Goal: Book appointment/travel/reservation

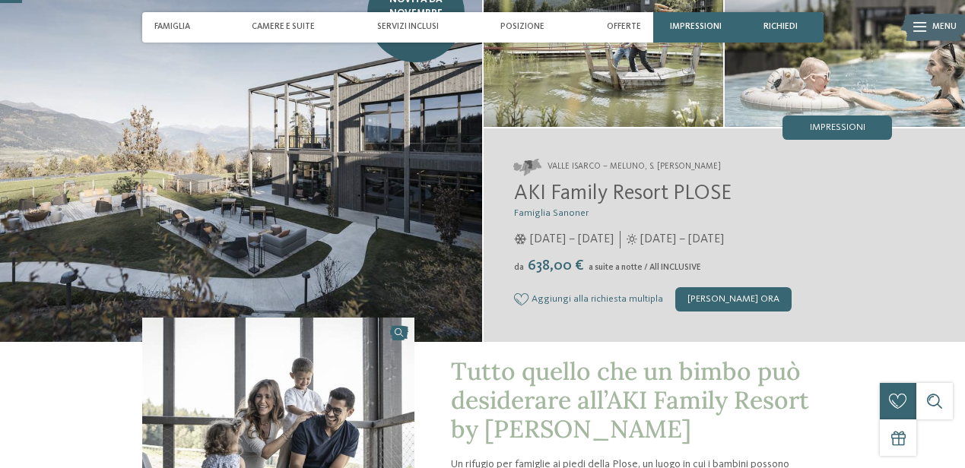
scroll to position [243, 0]
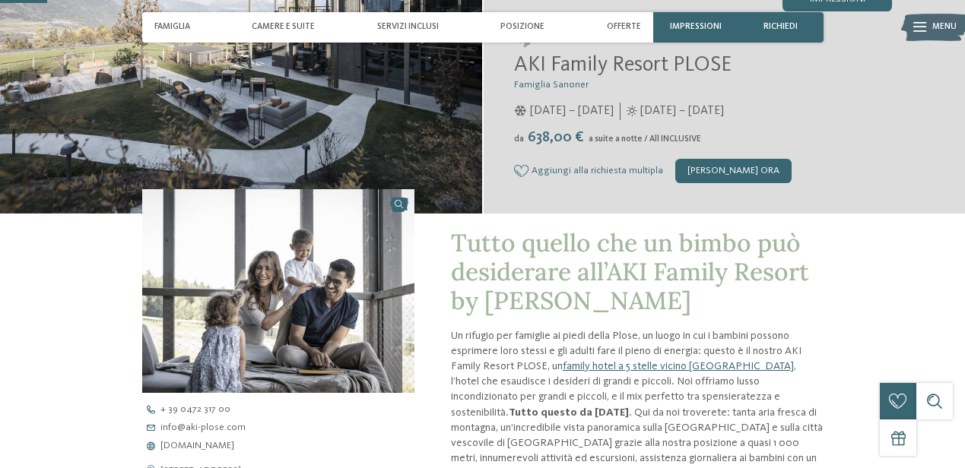
click at [621, 176] on span "Aggiungi alla richiesta multipla" at bounding box center [598, 171] width 132 height 11
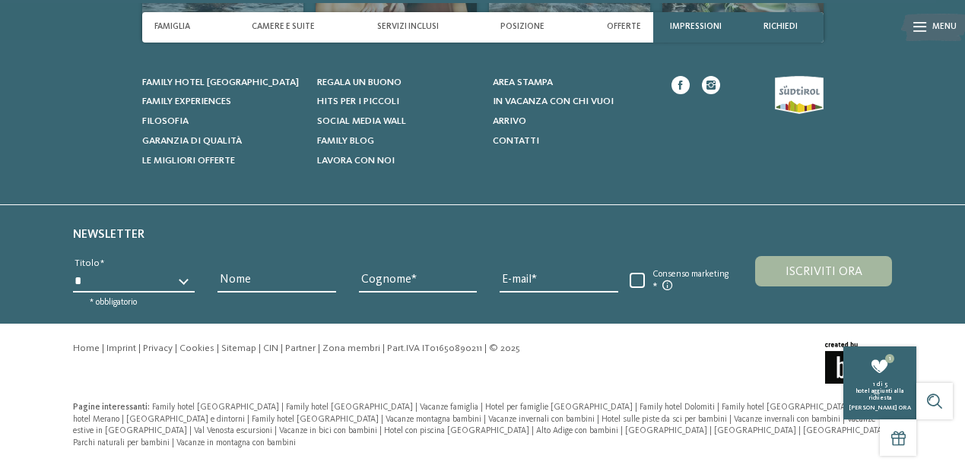
scroll to position [4739, 0]
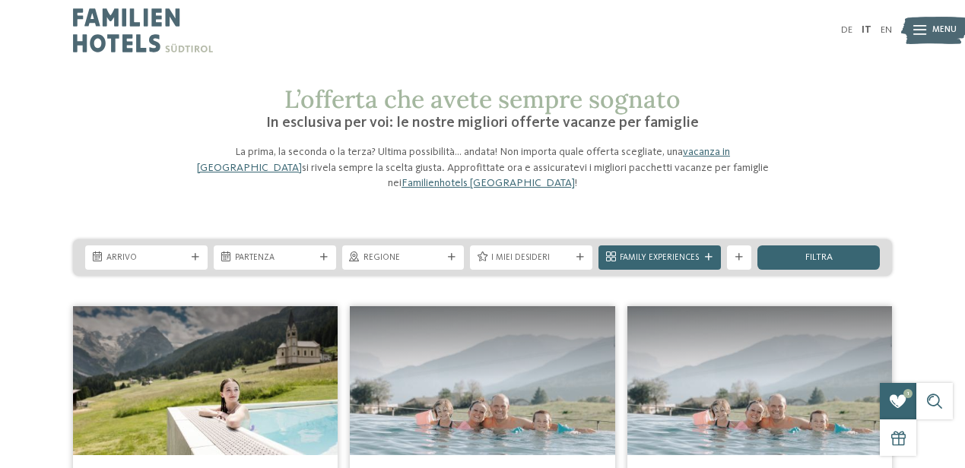
click at [183, 25] on img at bounding box center [143, 30] width 140 height 61
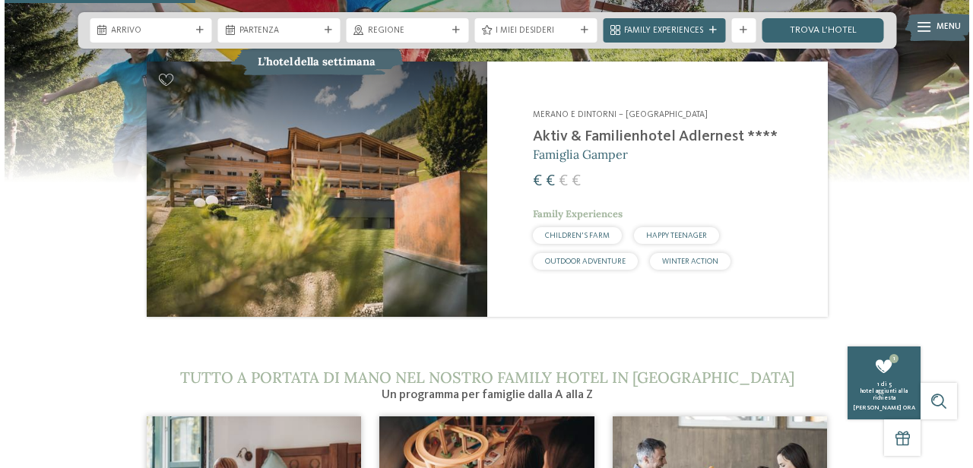
scroll to position [1519, 0]
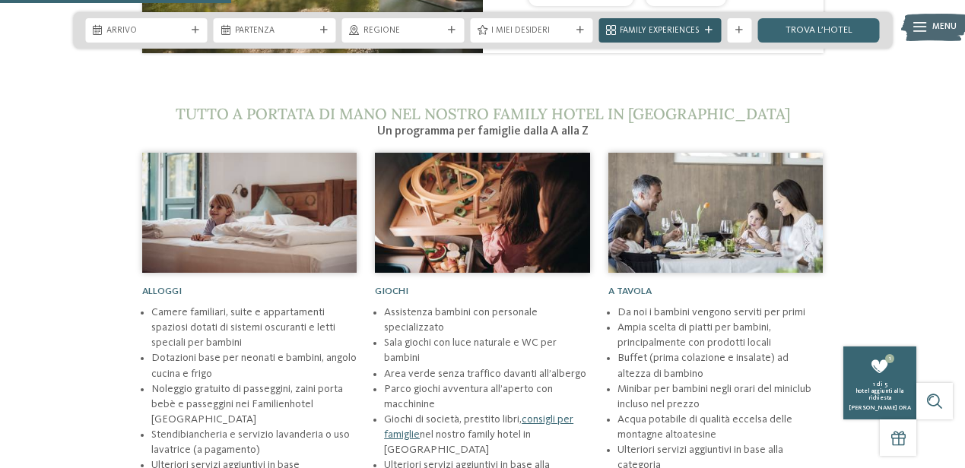
click at [703, 34] on div at bounding box center [709, 31] width 12 height 8
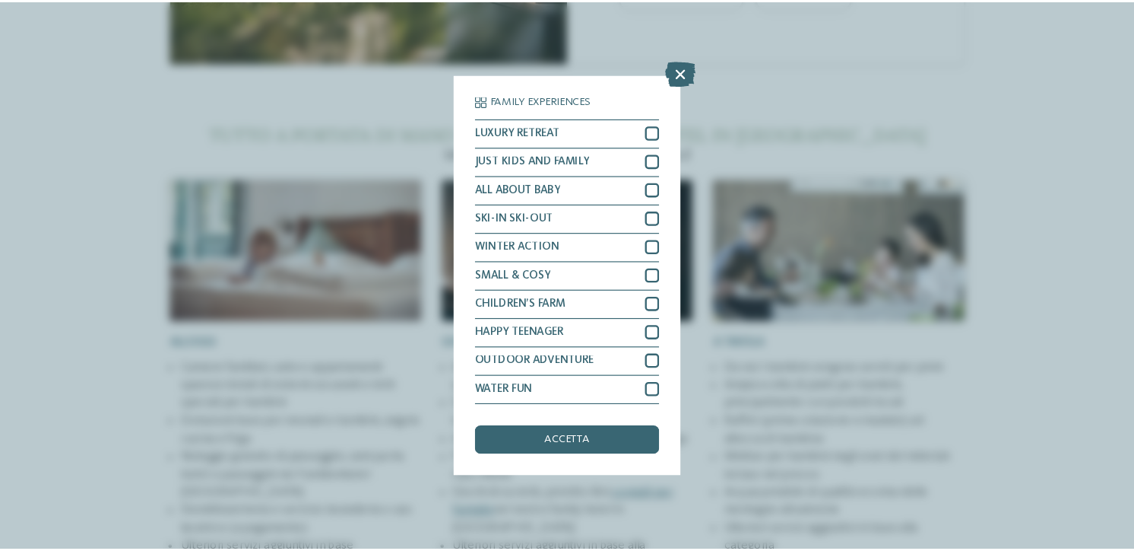
scroll to position [109, 0]
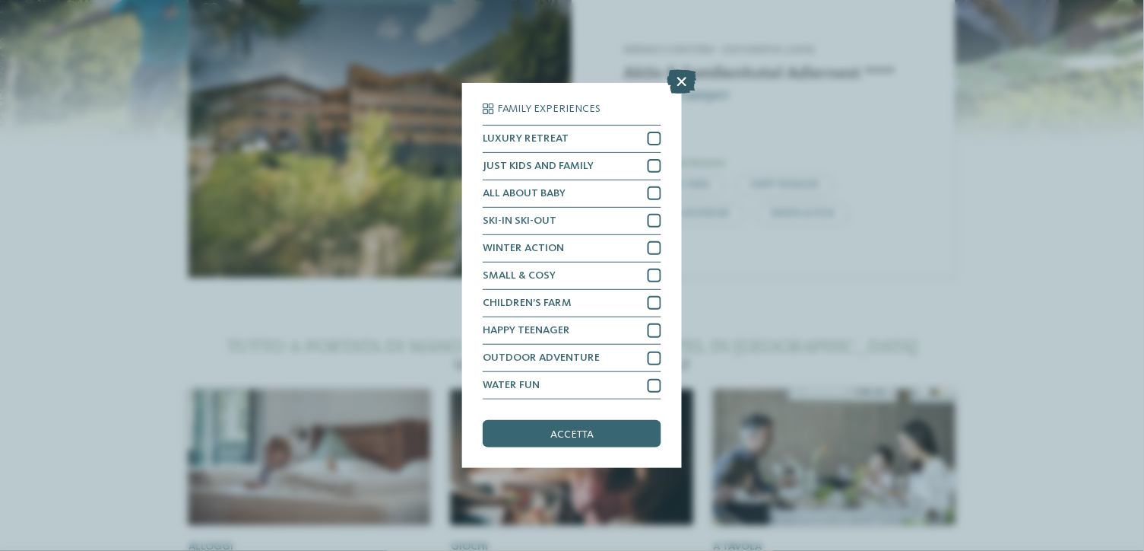
click at [697, 94] on icon at bounding box center [682, 81] width 30 height 24
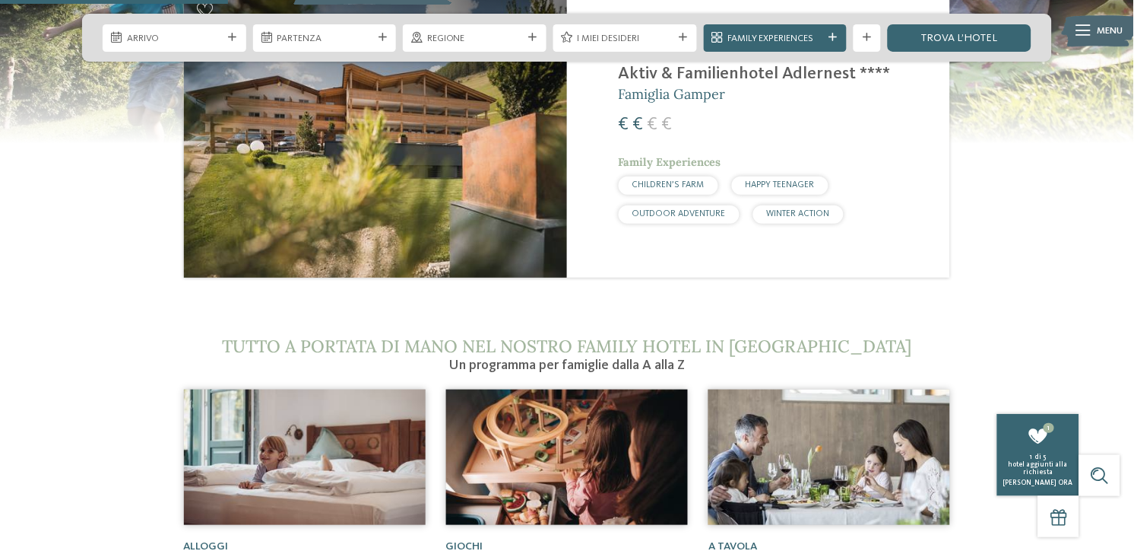
scroll to position [1217, 0]
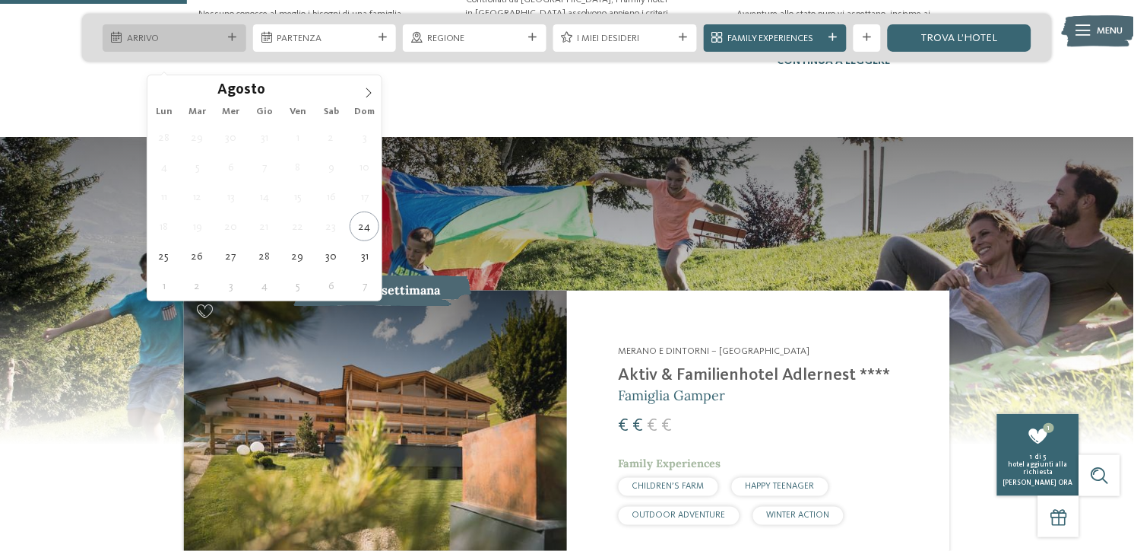
click at [225, 45] on div "Arrivo" at bounding box center [174, 37] width 103 height 14
click at [363, 85] on span at bounding box center [369, 88] width 26 height 26
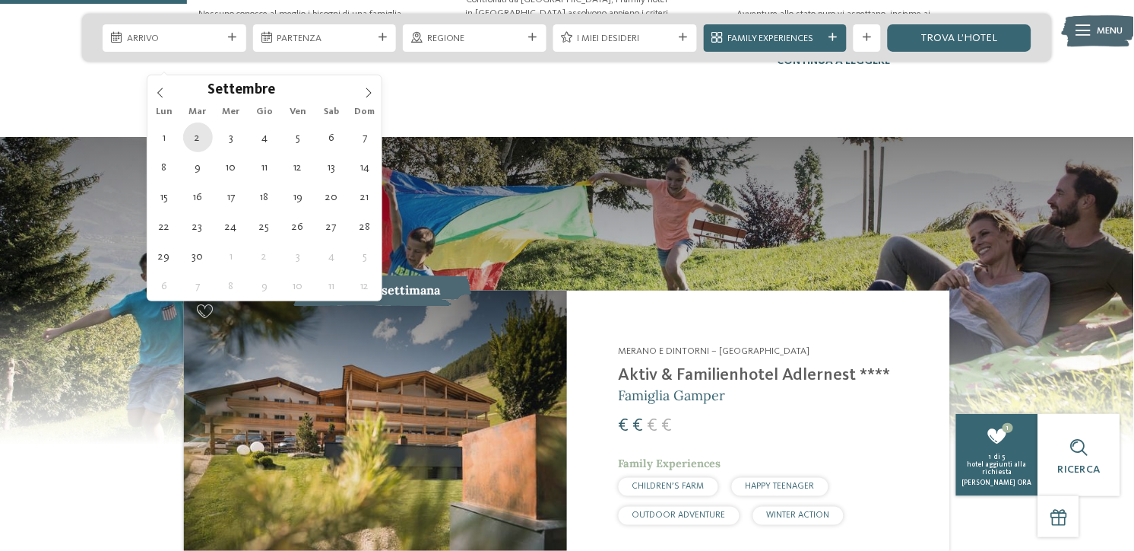
type div "02.09.2025"
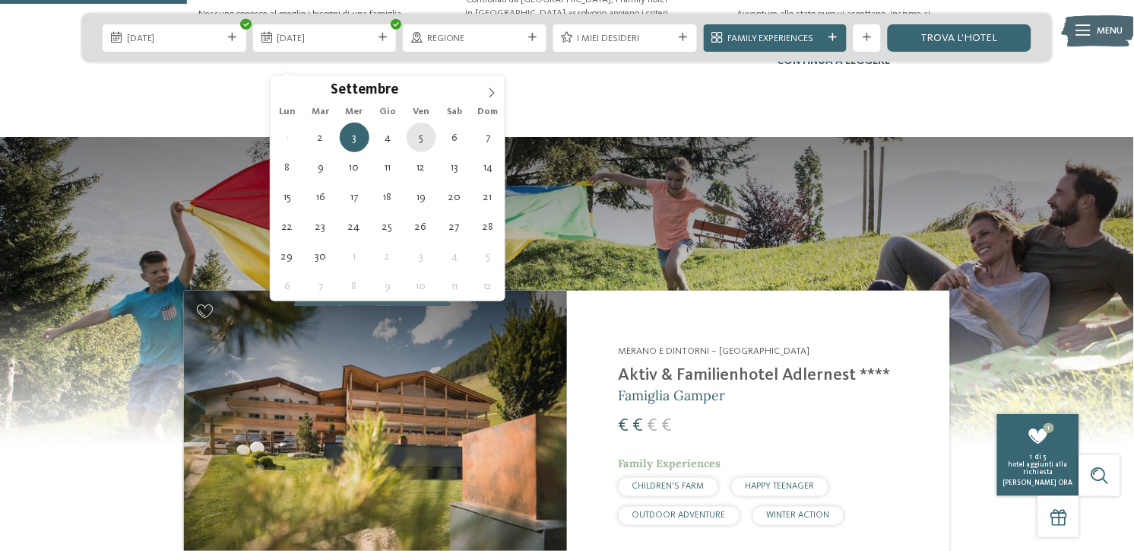
type div "05.09.2025"
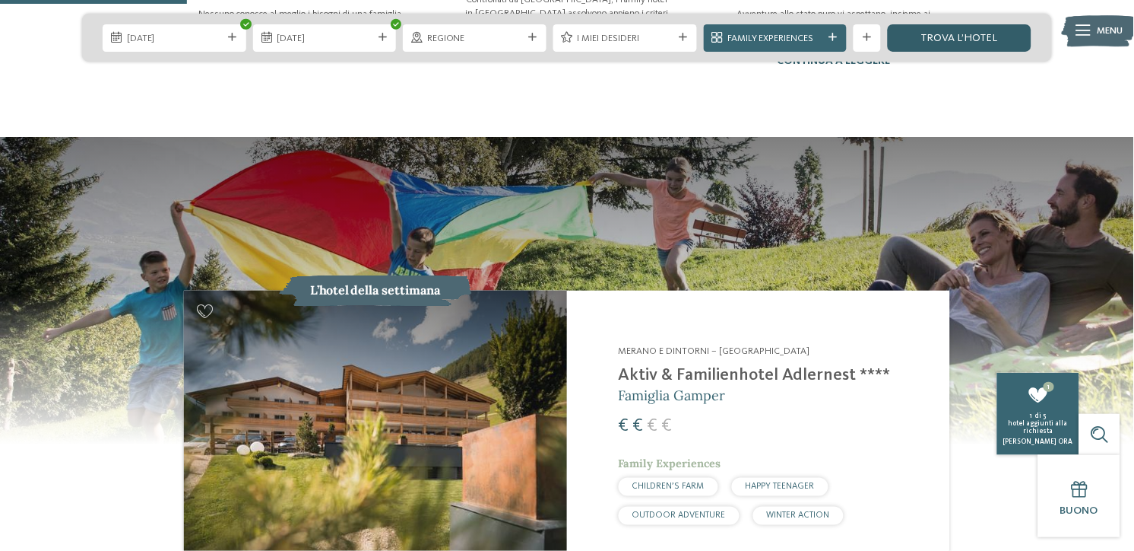
click at [927, 49] on link "trova l’hotel" at bounding box center [960, 37] width 144 height 27
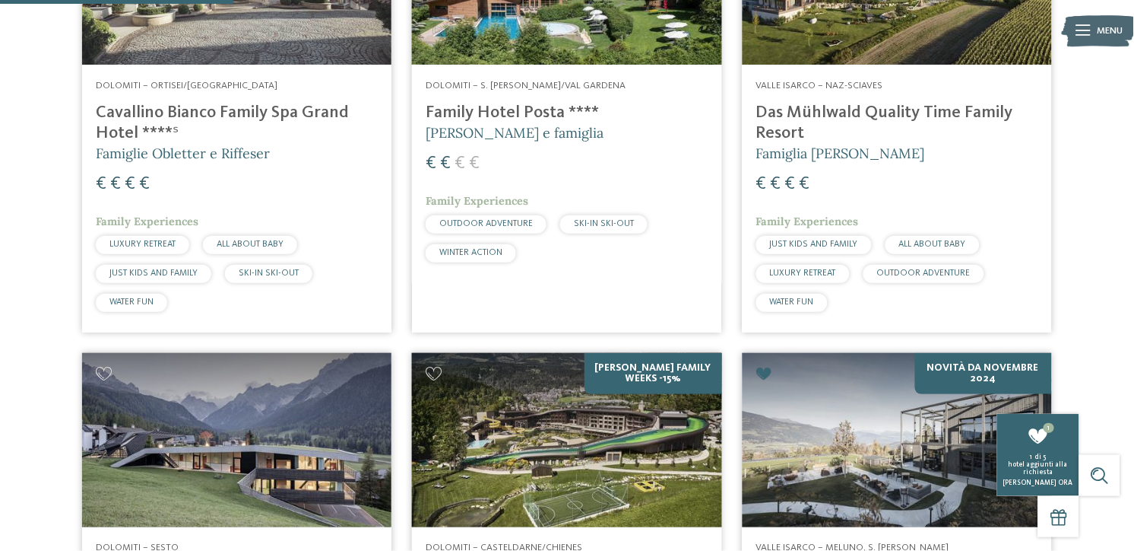
scroll to position [1113, 0]
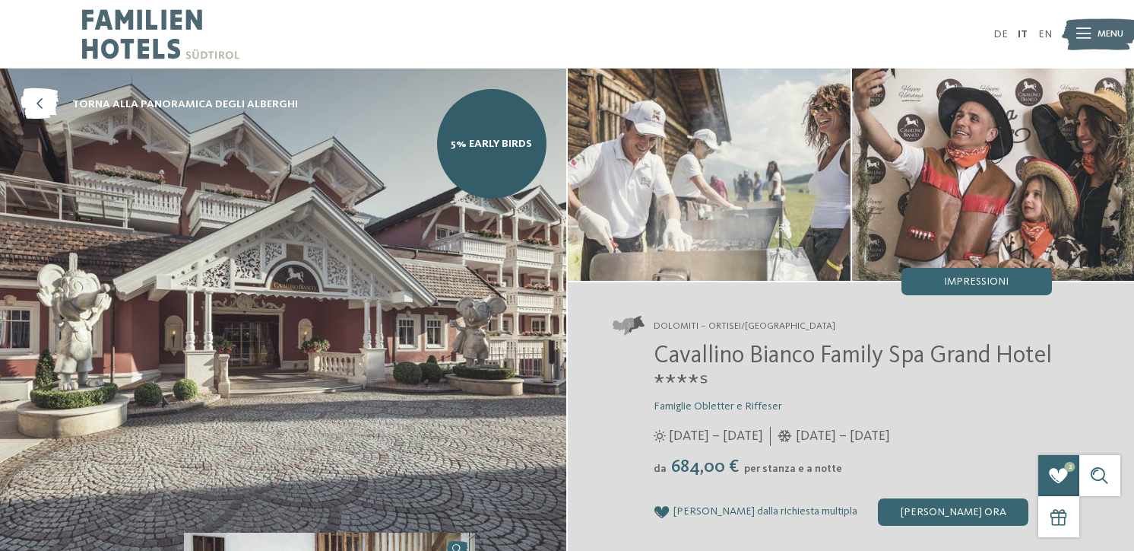
click at [52, 120] on icon at bounding box center [40, 104] width 38 height 31
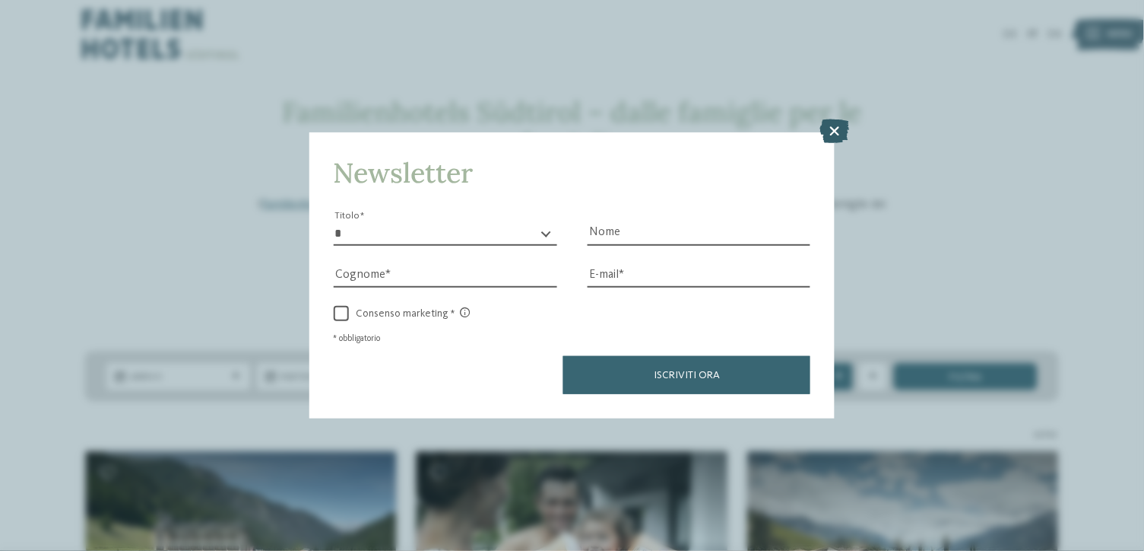
click at [849, 119] on icon at bounding box center [835, 131] width 30 height 24
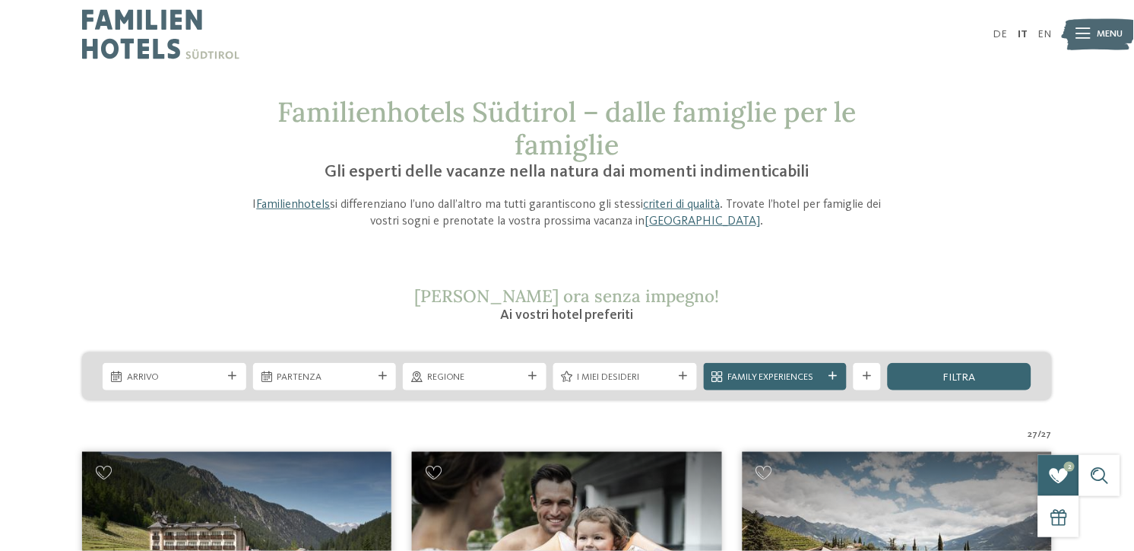
scroll to position [311, 0]
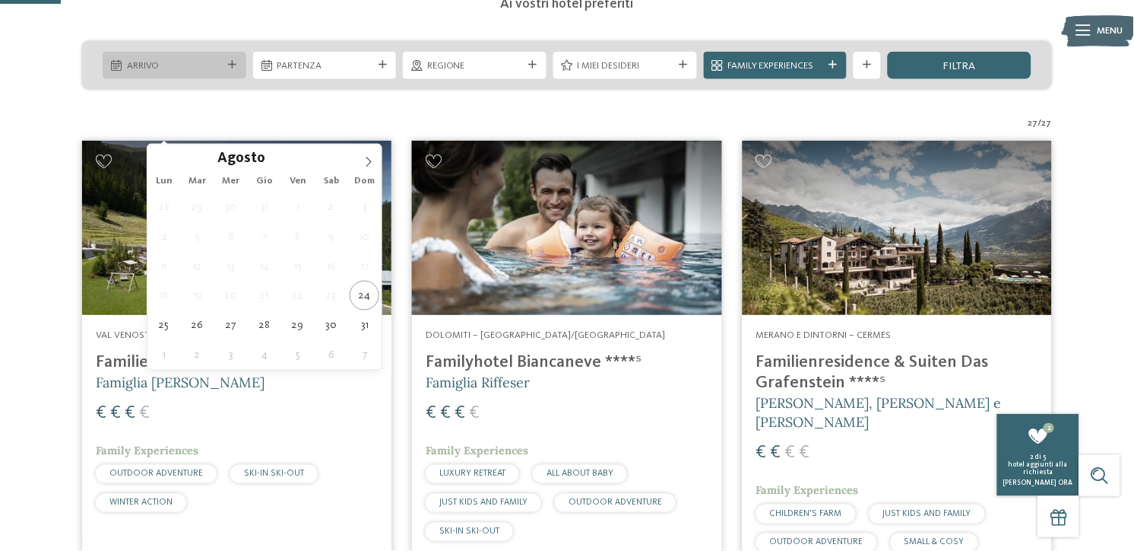
click at [193, 73] on span "Arrivo" at bounding box center [175, 66] width 96 height 14
click at [369, 158] on icon at bounding box center [368, 162] width 11 height 11
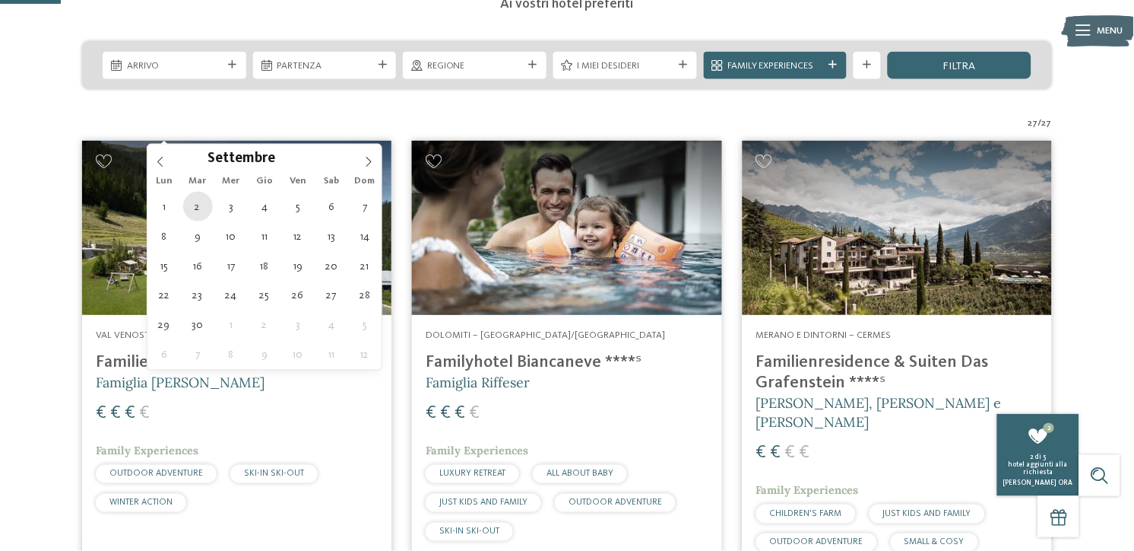
type div "02.09.2025"
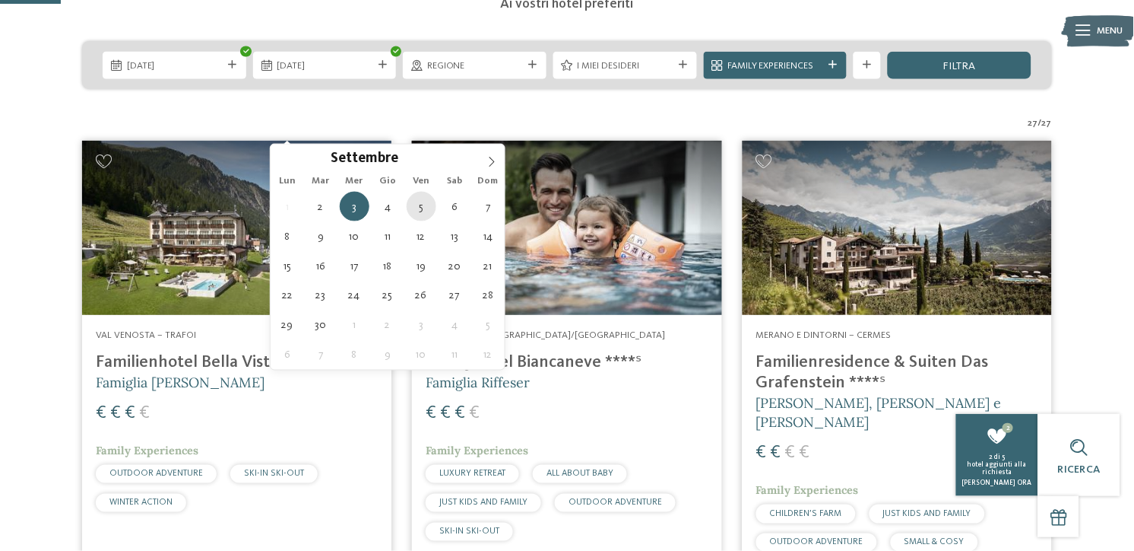
type div "05.09.2025"
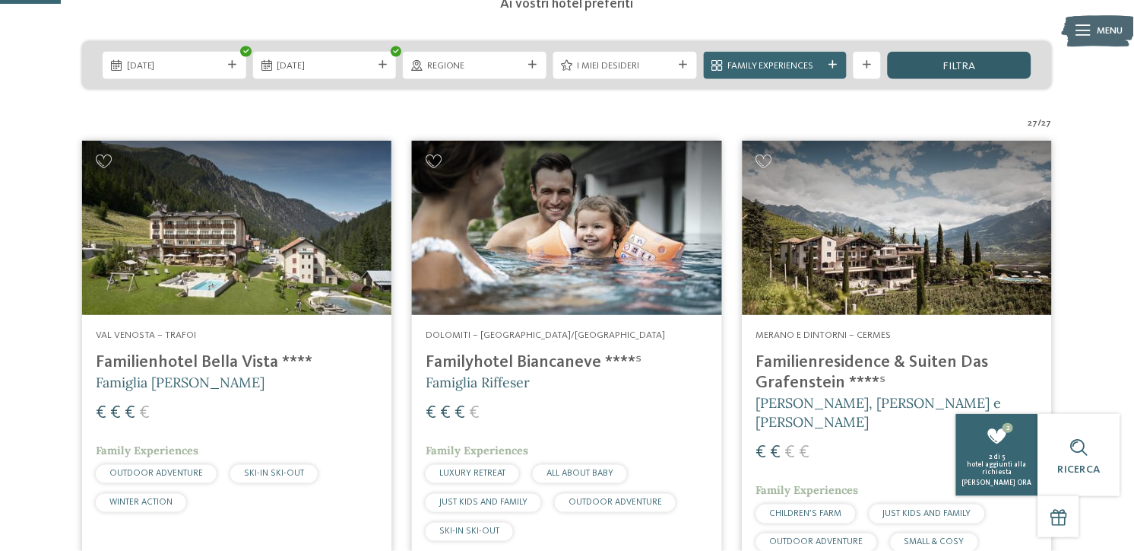
click at [944, 71] on span "filtra" at bounding box center [960, 66] width 33 height 11
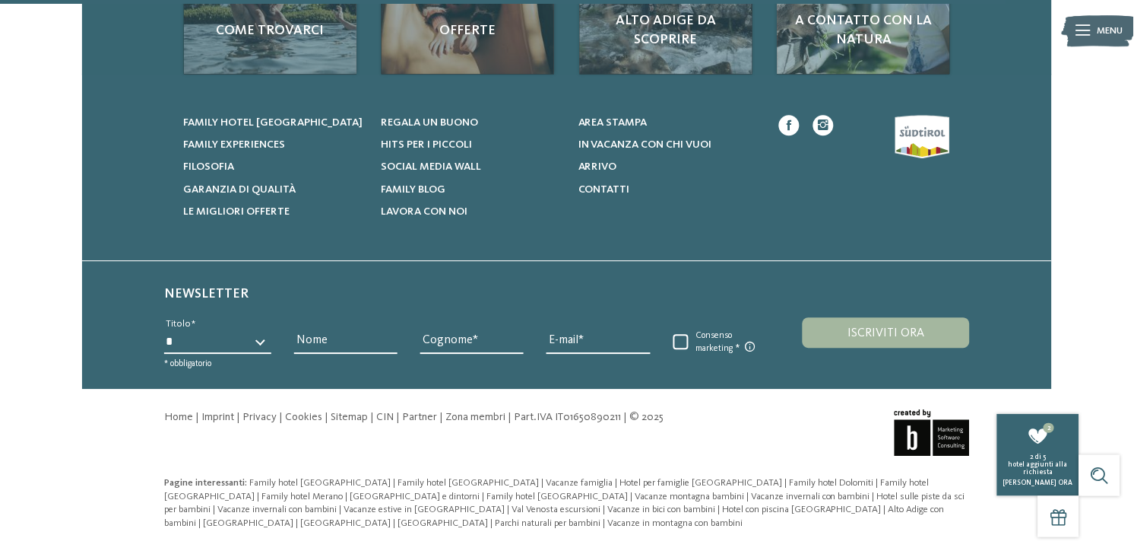
scroll to position [4920, 0]
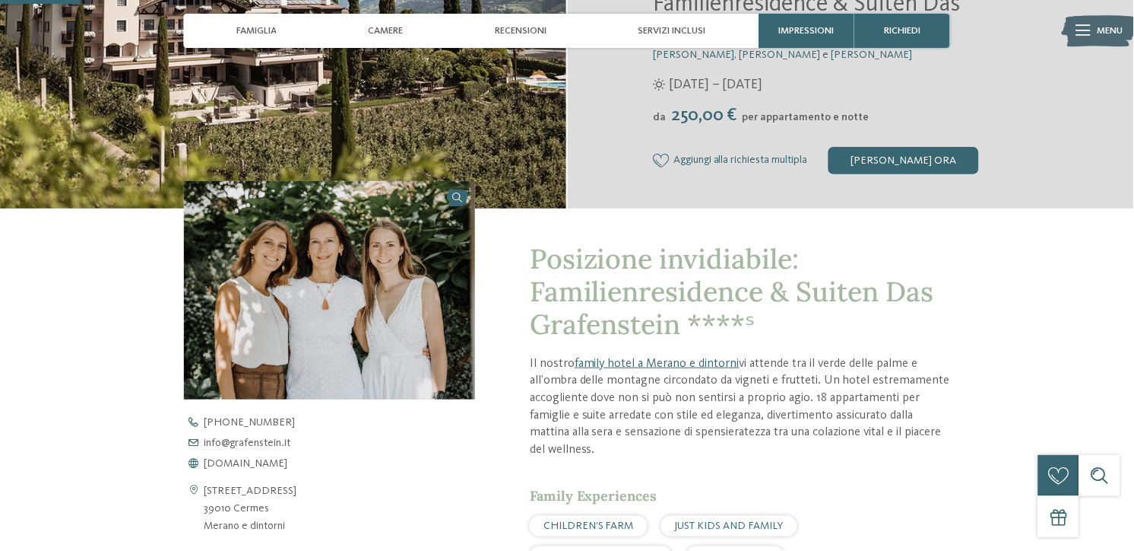
scroll to position [736, 0]
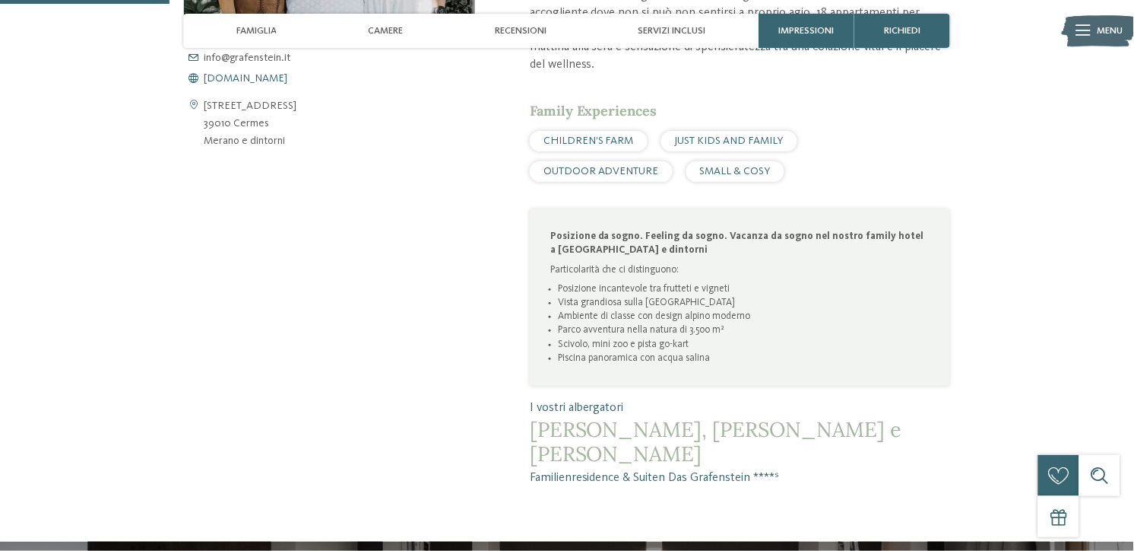
click at [216, 84] on span "www.grafenstein.it" at bounding box center [247, 78] width 84 height 11
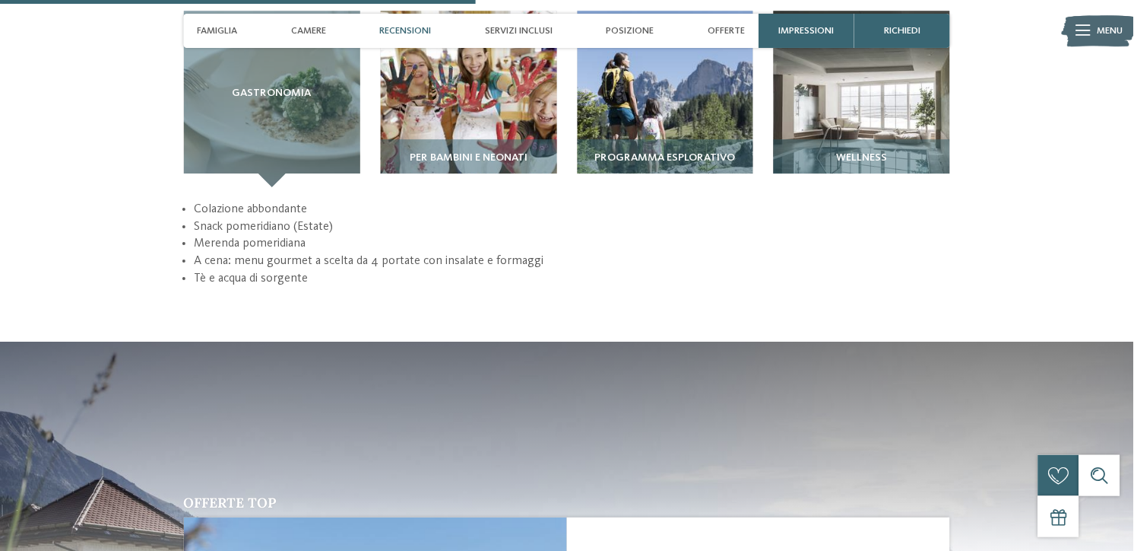
scroll to position [2447, 0]
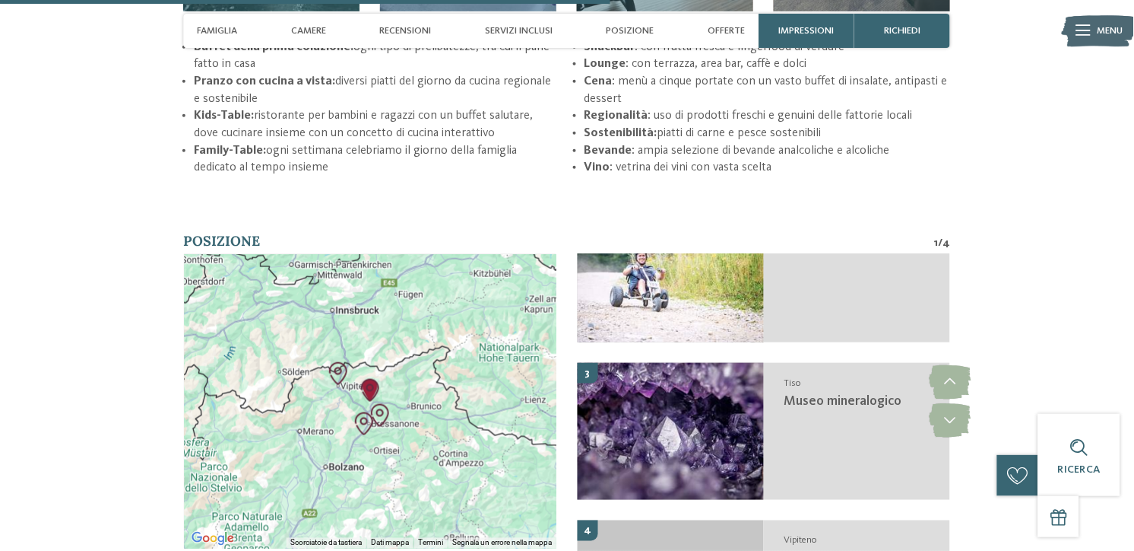
scroll to position [3124, 0]
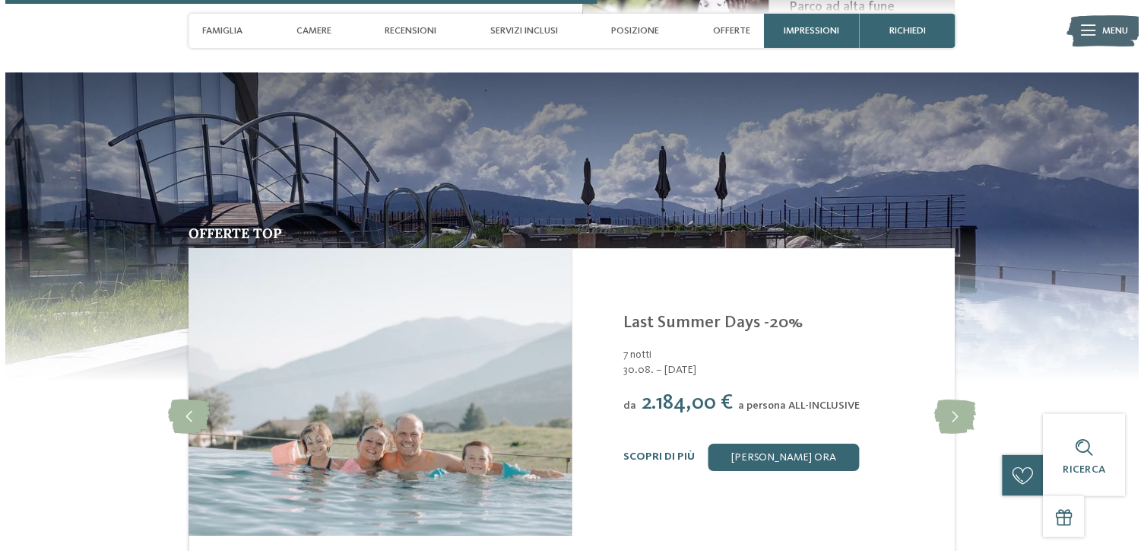
scroll to position [3026, 0]
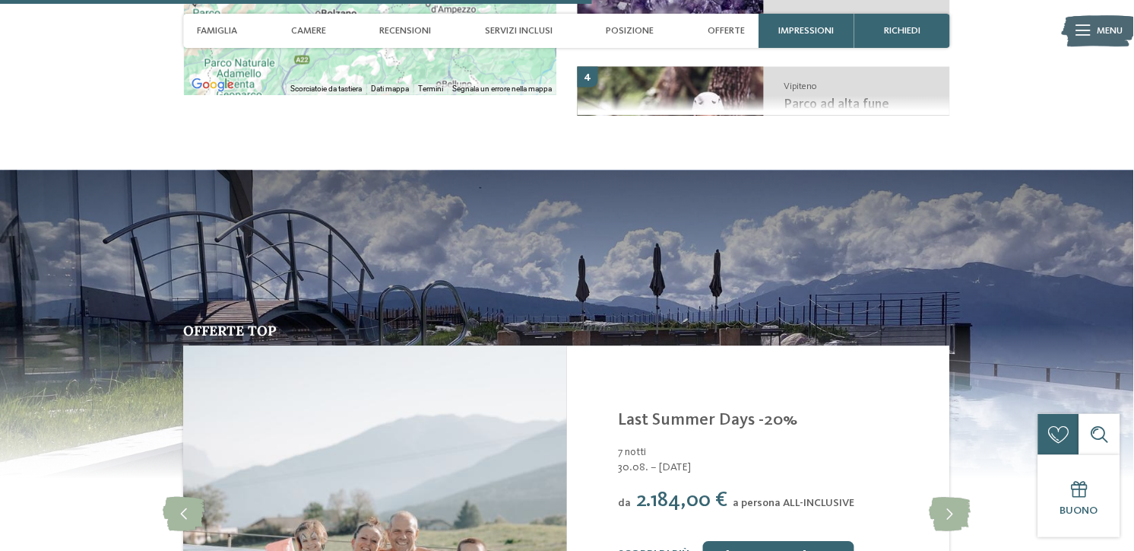
click at [1081, 37] on img at bounding box center [1099, 31] width 75 height 38
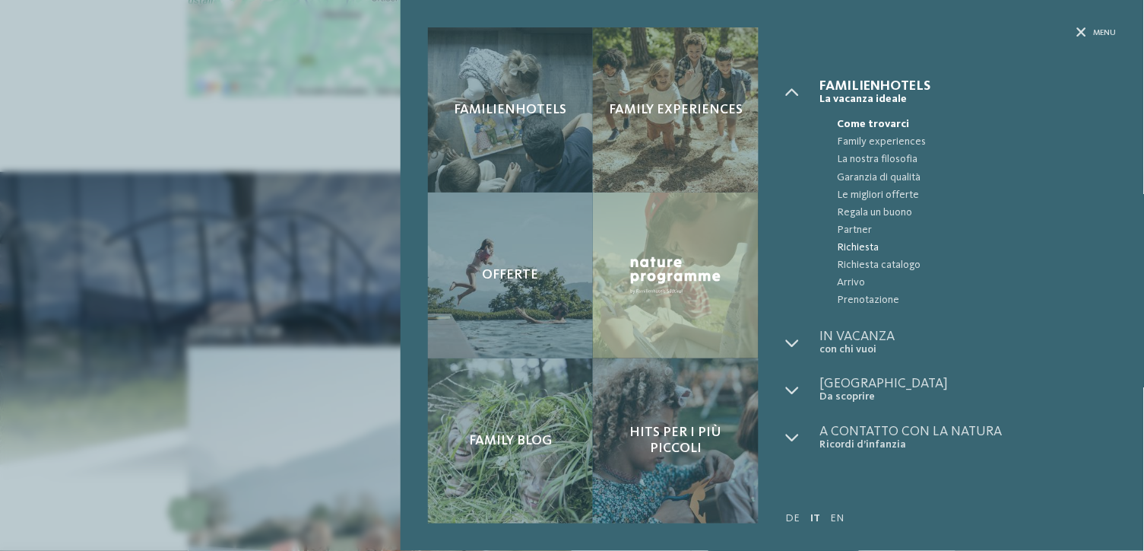
scroll to position [69, 0]
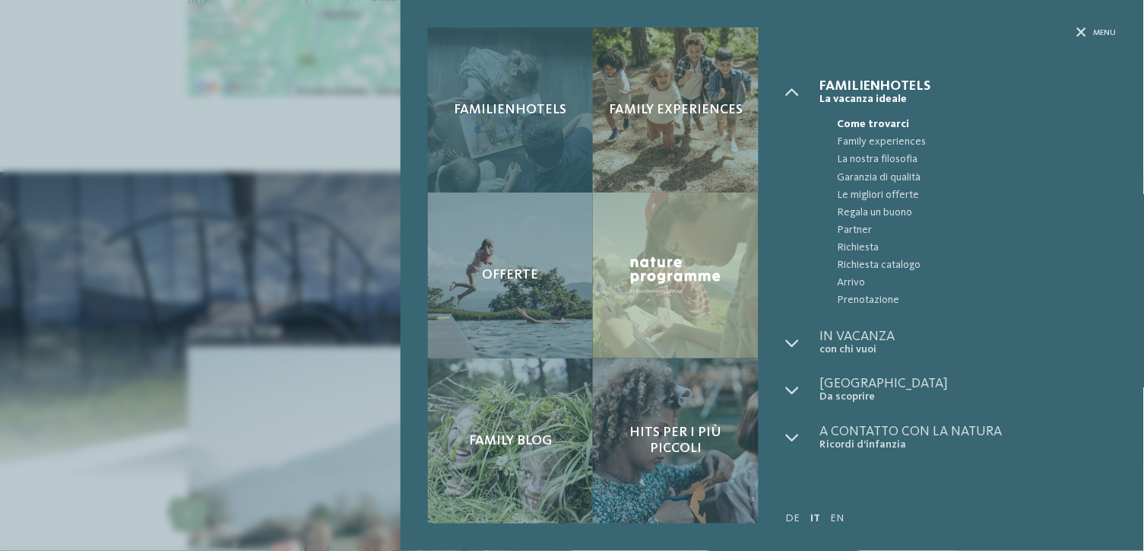
click at [540, 119] on span "Familienhotels" at bounding box center [511, 110] width 113 height 17
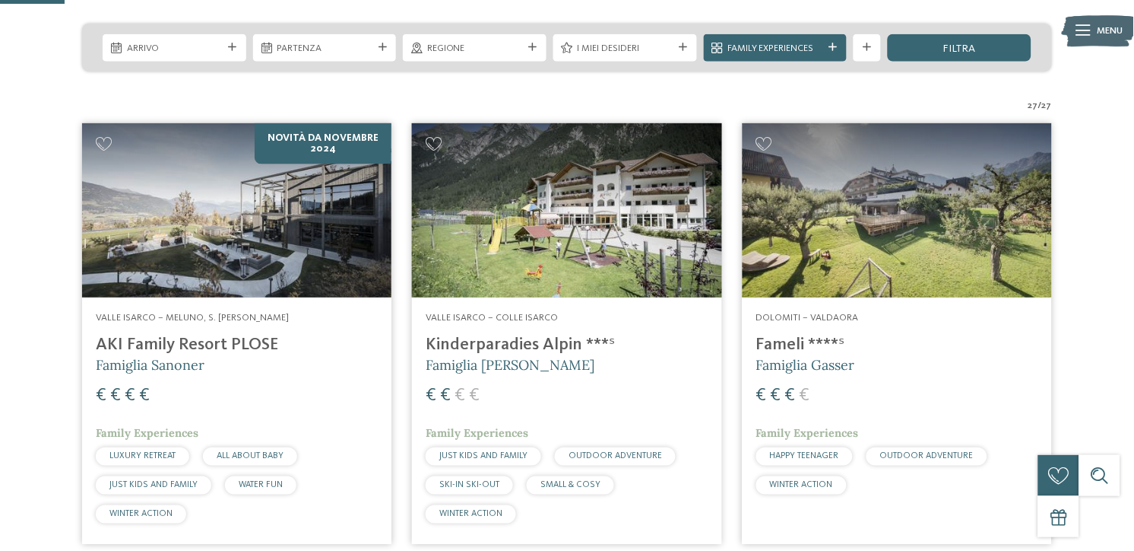
scroll to position [328, 0]
click at [333, 270] on img at bounding box center [236, 210] width 309 height 174
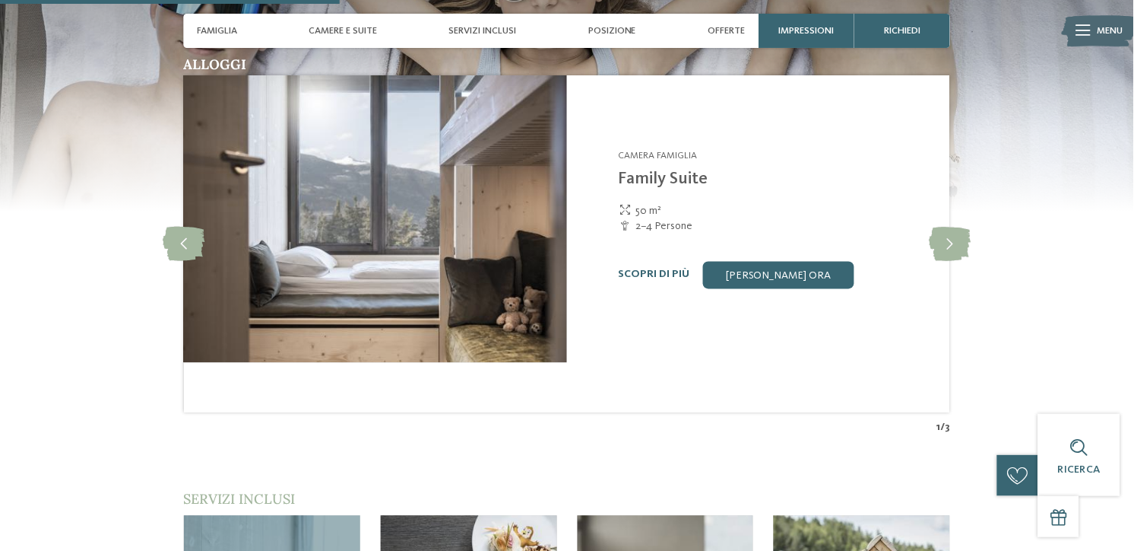
scroll to position [1903, 0]
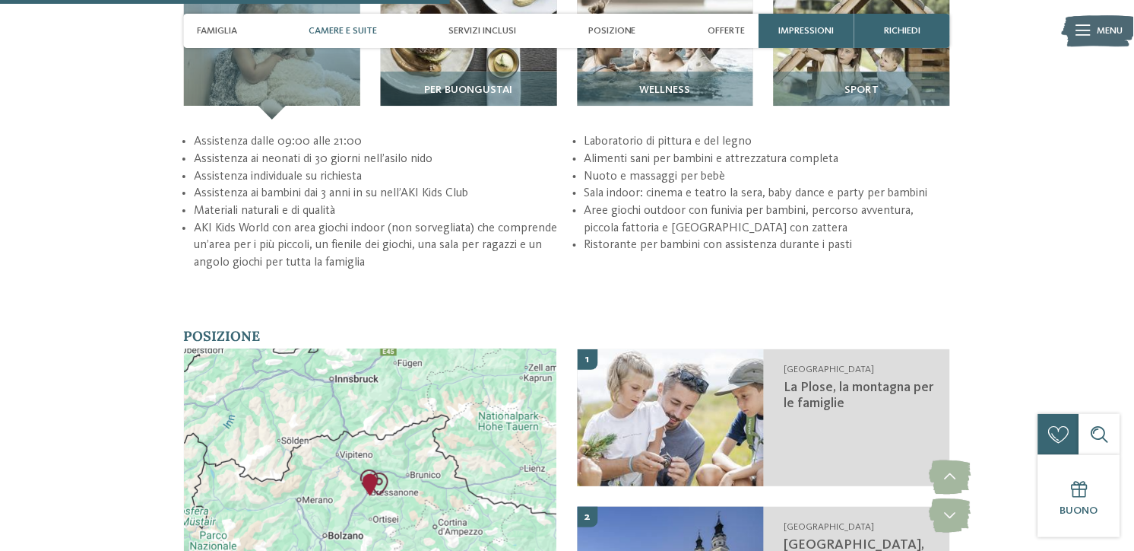
scroll to position [2350, 0]
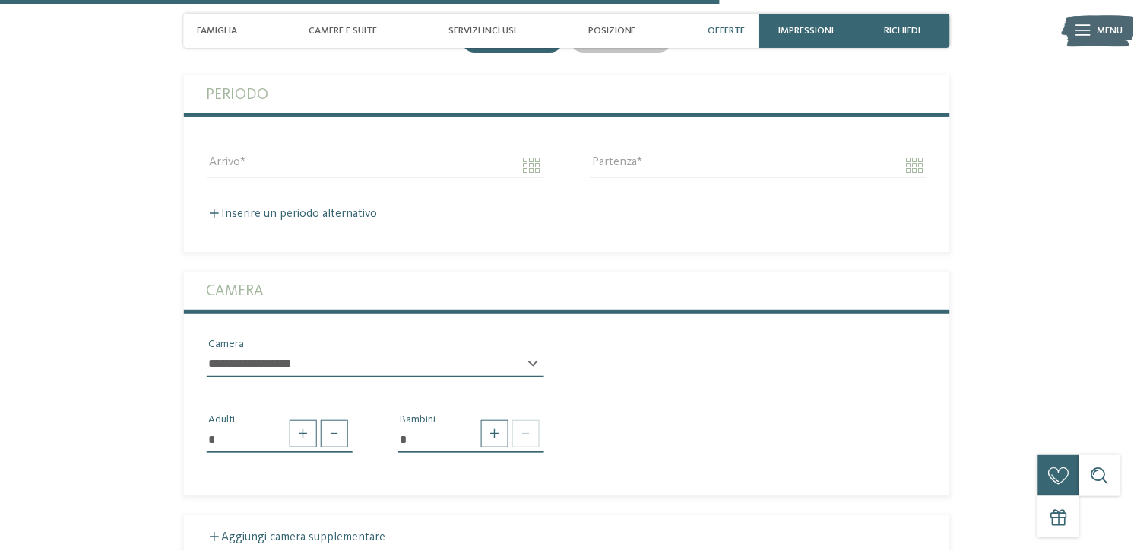
scroll to position [3590, 0]
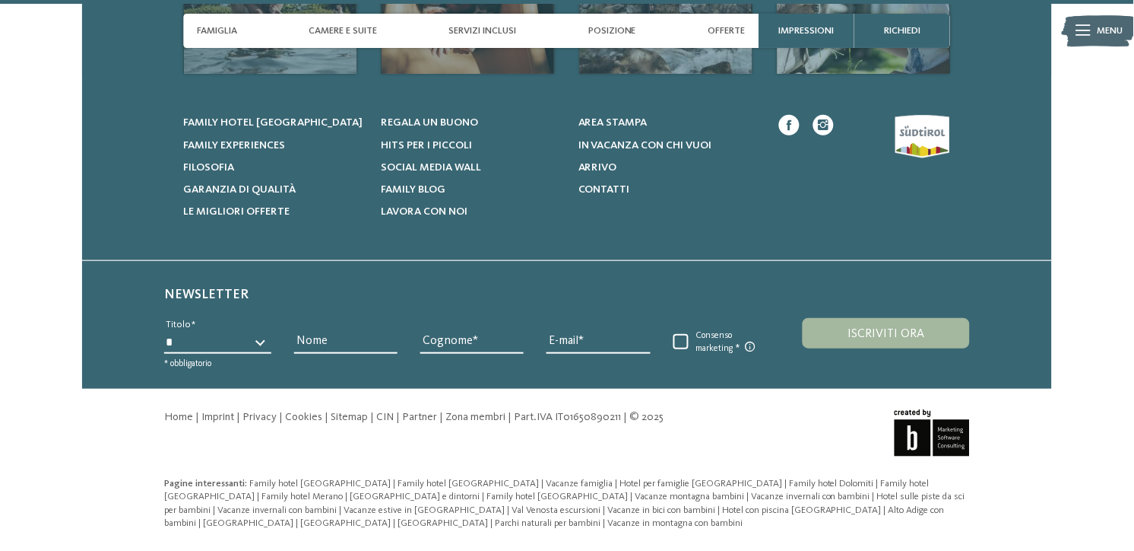
scroll to position [5517, 0]
click at [779, 135] on link at bounding box center [789, 125] width 21 height 21
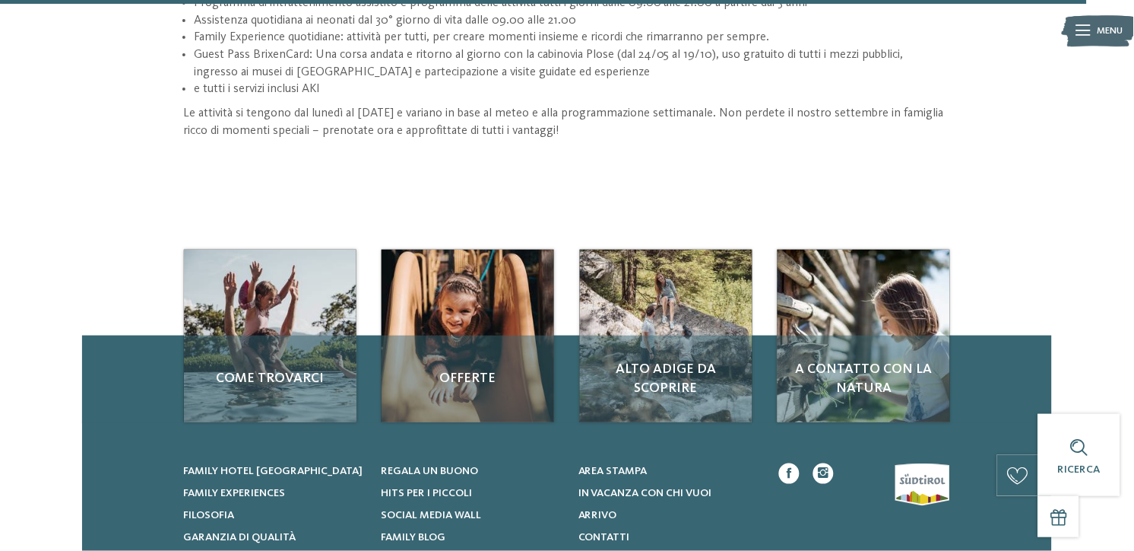
scroll to position [1331, 0]
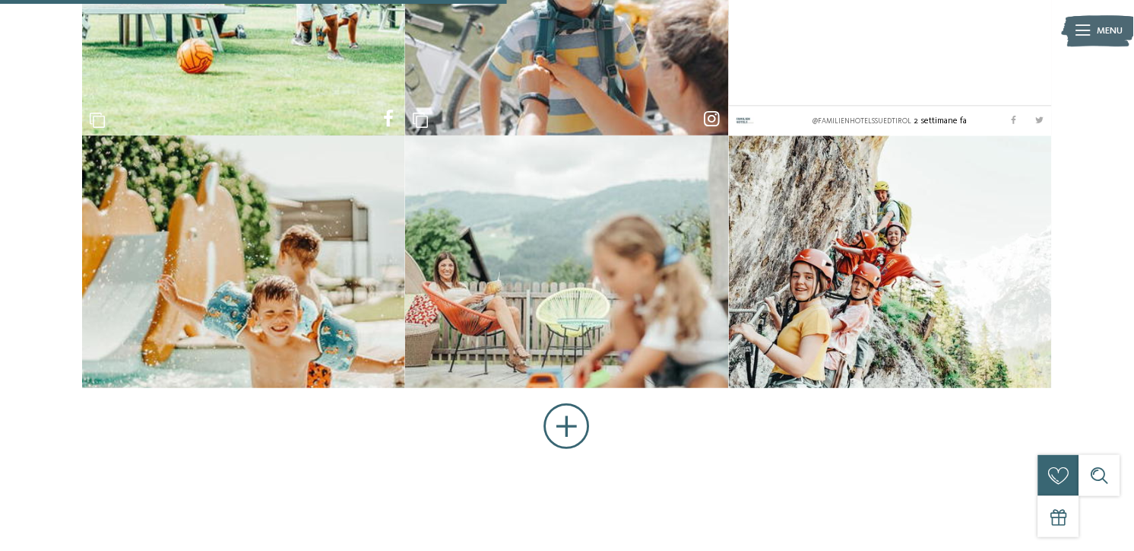
scroll to position [1325, 0]
